Goal: Find specific page/section: Find specific page/section

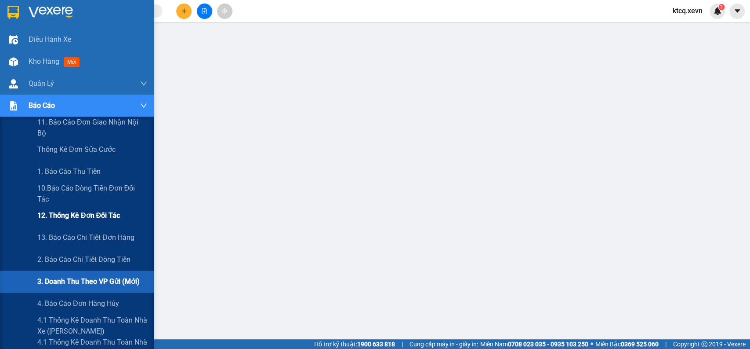
click at [63, 216] on span "12. Thống kê đơn đối tác" at bounding box center [78, 215] width 83 height 11
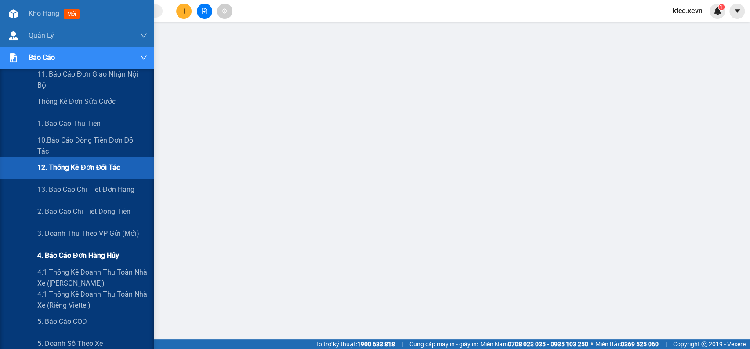
scroll to position [98, 0]
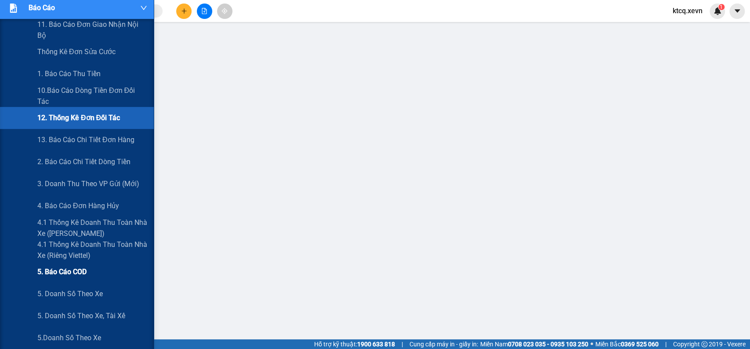
click at [66, 273] on span "5. Báo cáo COD" at bounding box center [61, 271] width 49 height 11
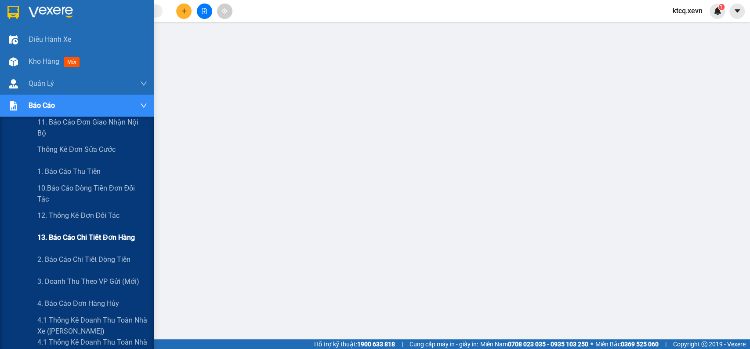
click at [66, 237] on span "13. Báo cáo chi tiết đơn hàng" at bounding box center [86, 237] width 98 height 11
